Goal: Task Accomplishment & Management: Use online tool/utility

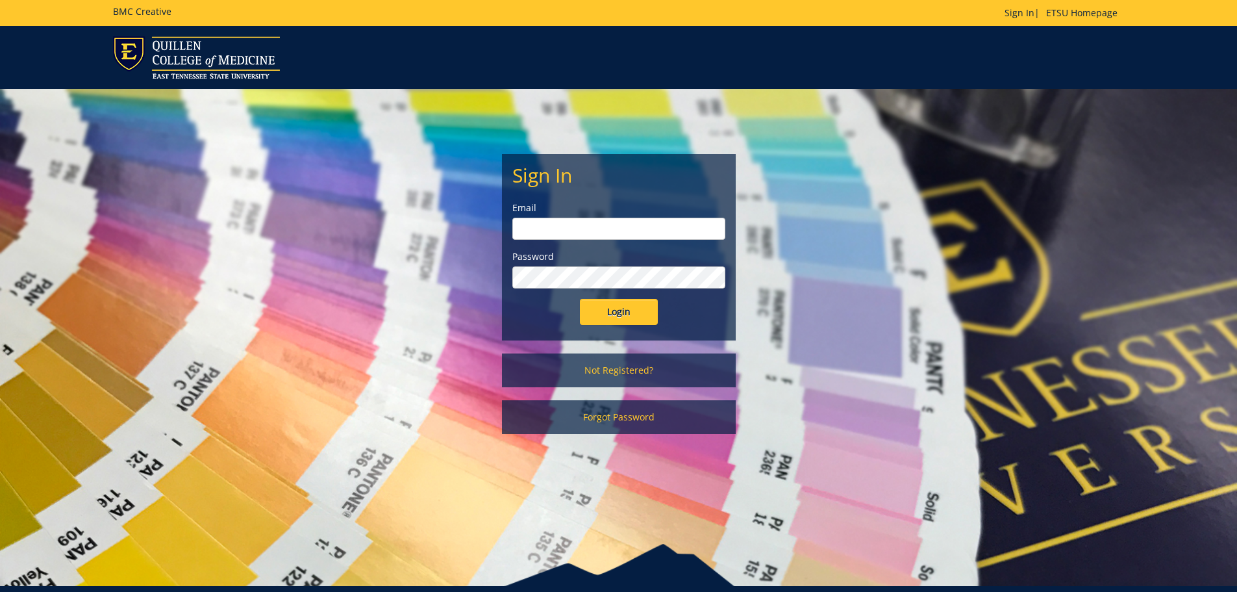
type input "[EMAIL_ADDRESS][DOMAIN_NAME]"
click at [566, 290] on form "Sign In Email allensb@etsu.edu Password Login" at bounding box center [618, 244] width 213 height 160
click at [580, 299] on input "Login" at bounding box center [619, 312] width 78 height 26
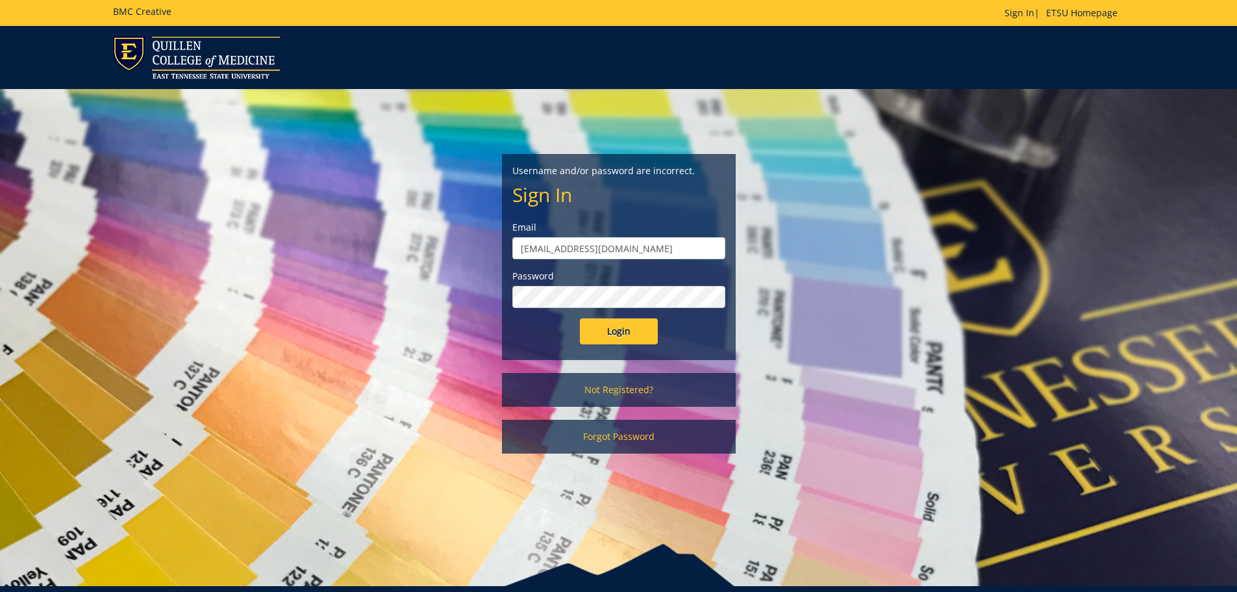
click at [580, 318] on input "Login" at bounding box center [619, 331] width 78 height 26
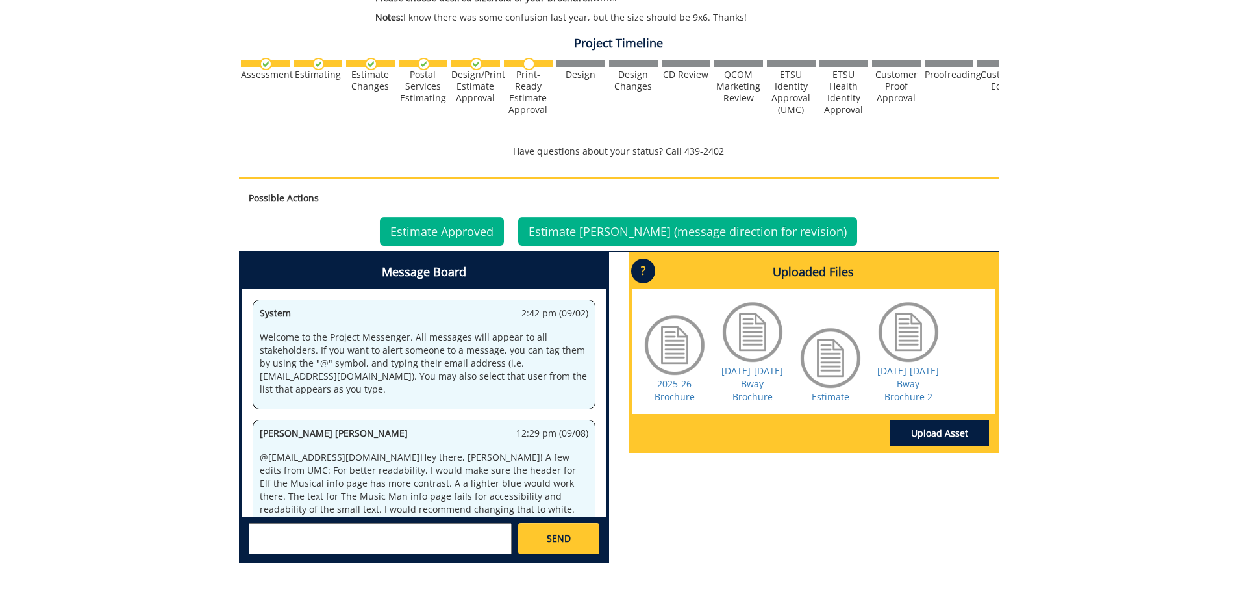
scroll to position [592, 0]
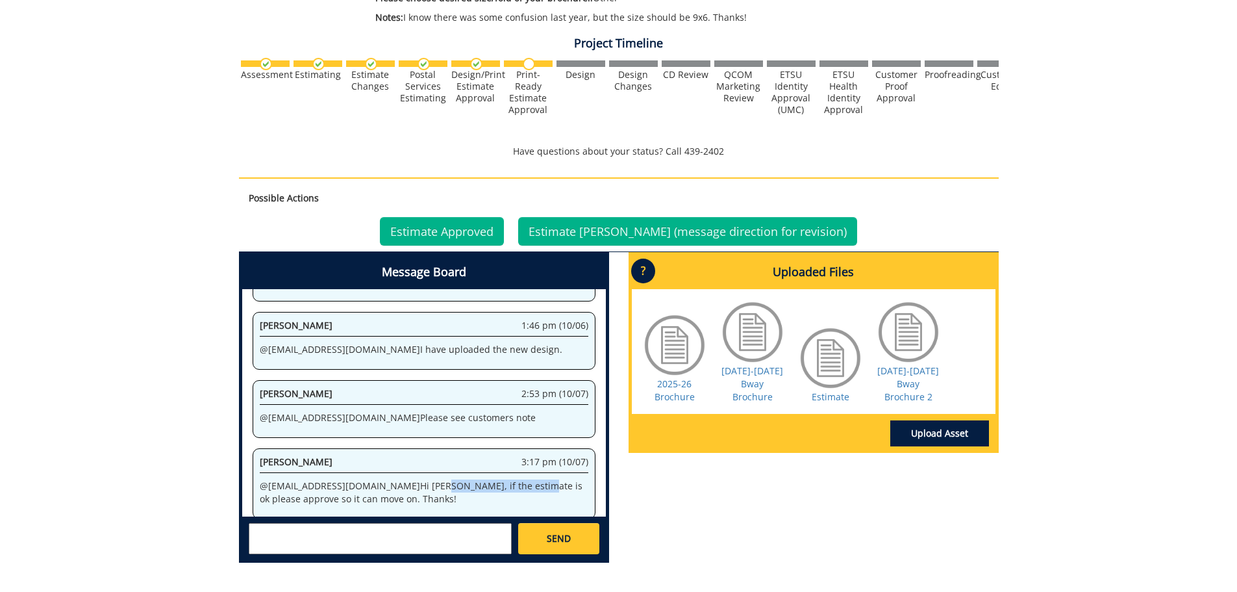
drag, startPoint x: 427, startPoint y: 479, endPoint x: 468, endPoint y: 478, distance: 40.9
click at [466, 479] on p "@ [EMAIL_ADDRESS][DOMAIN_NAME] Hi [PERSON_NAME], if the estimate is ok please a…" at bounding box center [424, 492] width 329 height 26
click at [498, 480] on p "@ [EMAIL_ADDRESS][DOMAIN_NAME] Hi [PERSON_NAME], if the estimate is ok please a…" at bounding box center [424, 492] width 329 height 26
click at [831, 392] on link "Estimate" at bounding box center [831, 396] width 38 height 12
drag, startPoint x: 343, startPoint y: 525, endPoint x: 325, endPoint y: 541, distance: 23.5
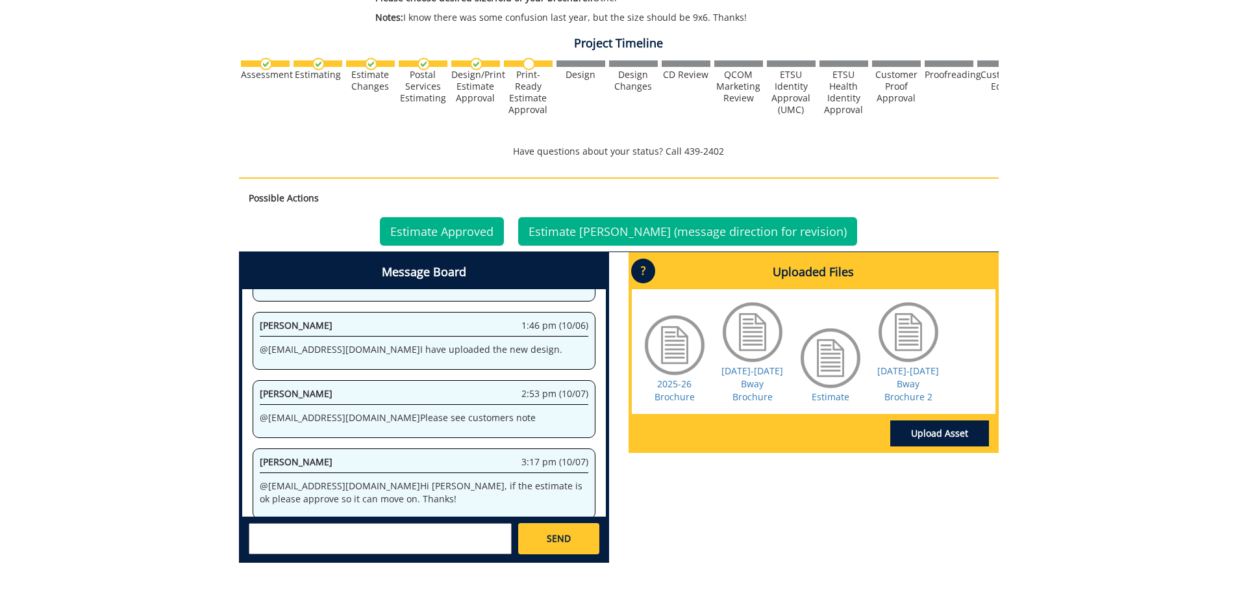
click at [342, 526] on textarea at bounding box center [380, 538] width 263 height 31
drag, startPoint x: 349, startPoint y: 519, endPoint x: 353, endPoint y: 534, distance: 15.4
type textarea "@[EMAIL_ADDRESS][DOMAIN_NAME] Sorry! yes - good."
click at [568, 553] on link "SEND" at bounding box center [558, 538] width 81 height 31
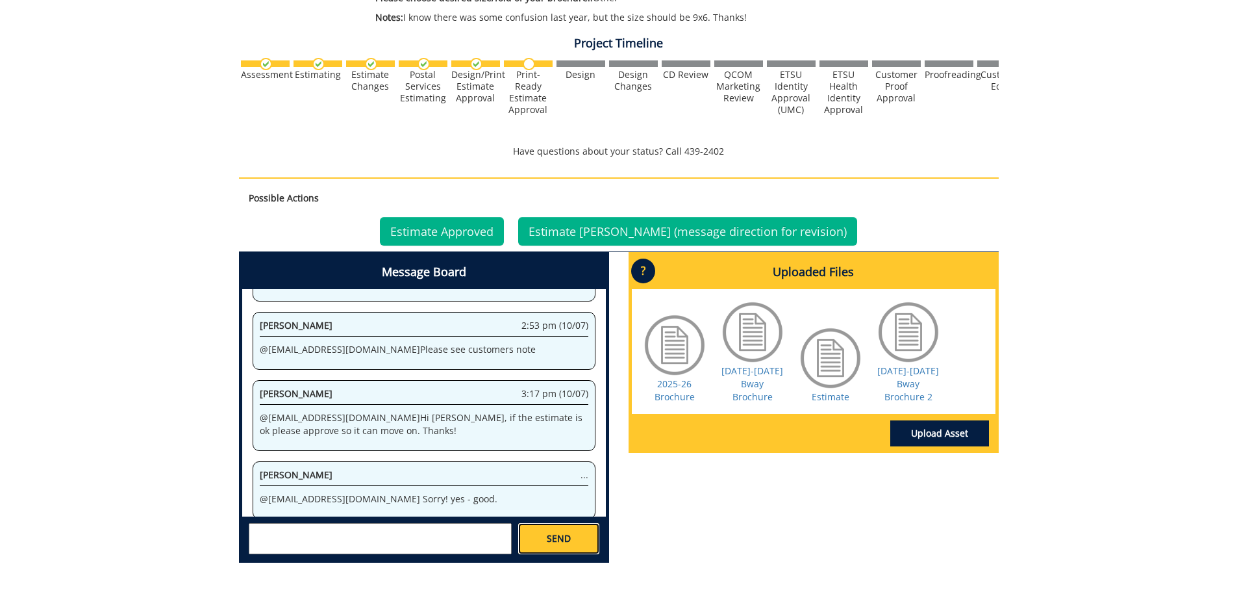
click at [568, 545] on link "SEND" at bounding box center [558, 538] width 81 height 31
click at [503, 227] on link "Estimate Approved" at bounding box center [442, 231] width 124 height 29
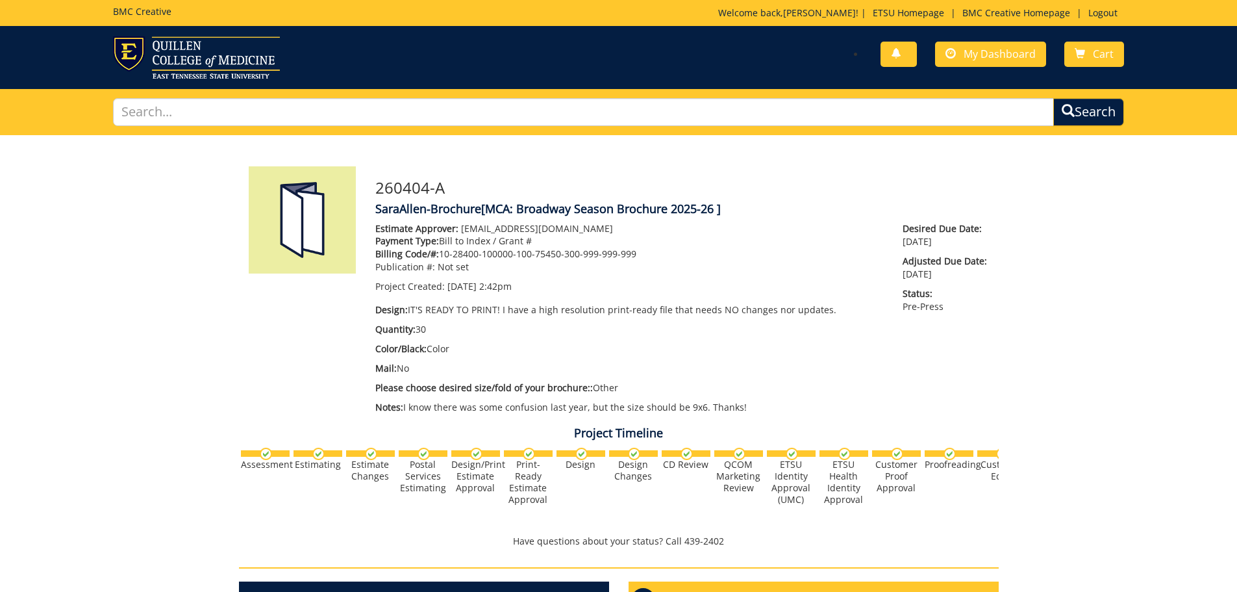
scroll to position [660, 0]
